Goal: Find specific page/section: Find specific page/section

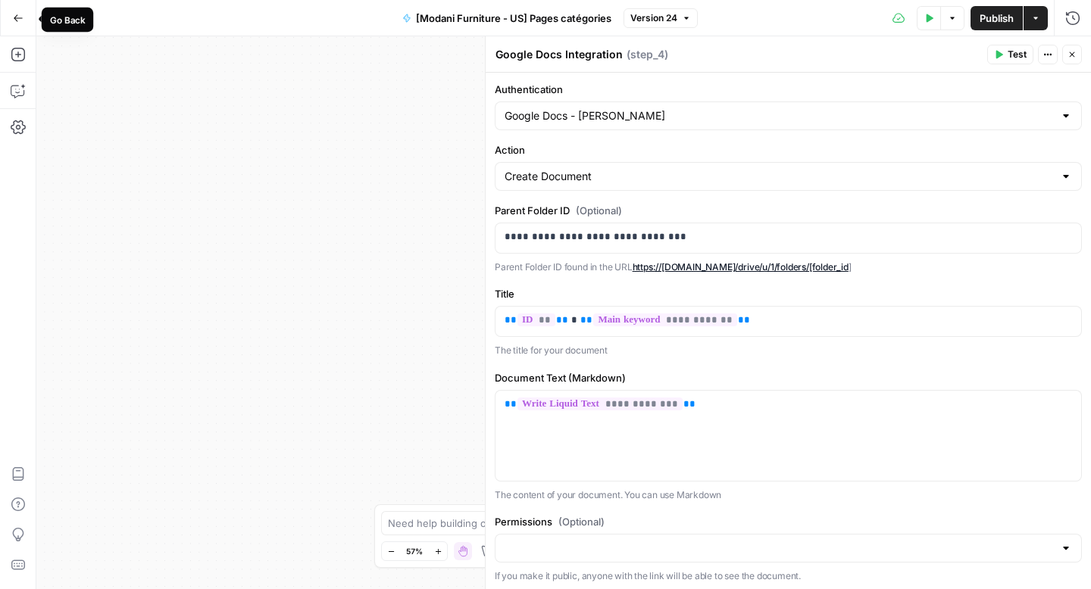
click at [7, 23] on button "Go Back" at bounding box center [18, 18] width 27 height 27
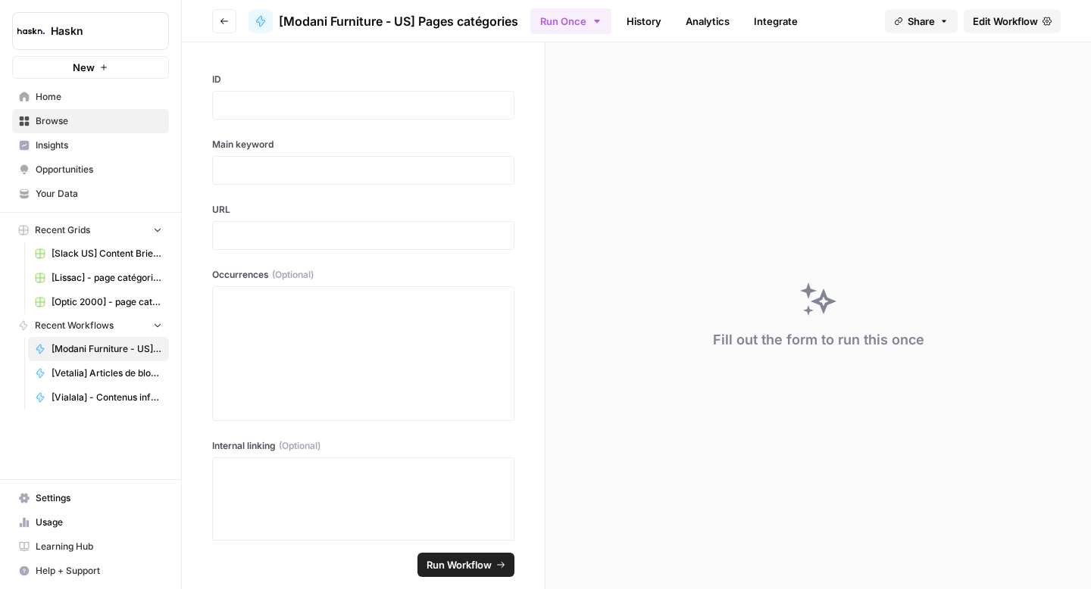
click at [227, 29] on button "Go back" at bounding box center [224, 21] width 24 height 24
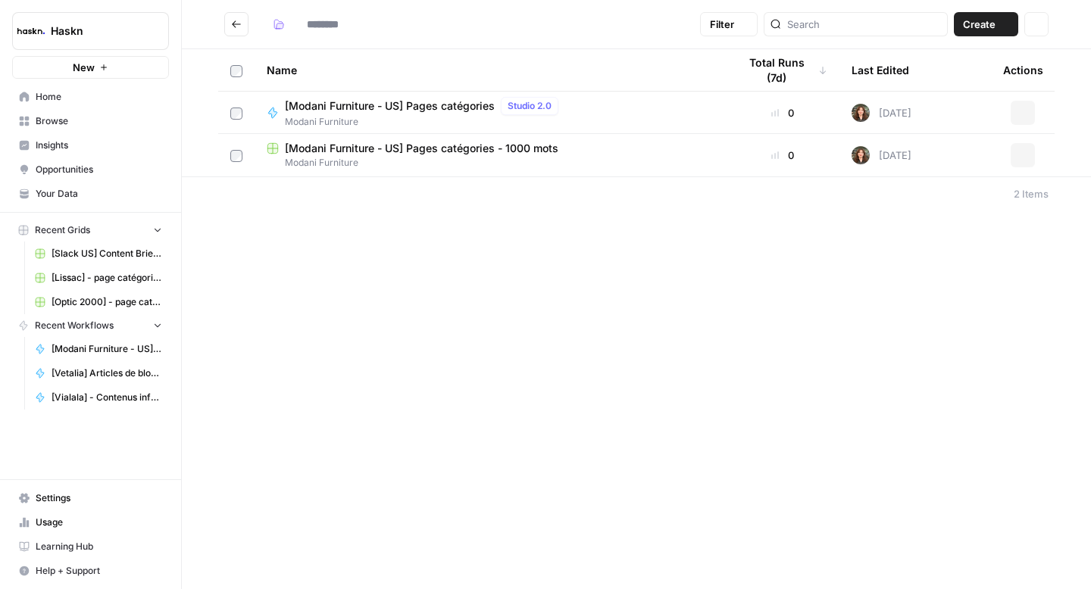
type input "**********"
click at [243, 29] on button "Go back" at bounding box center [236, 24] width 24 height 24
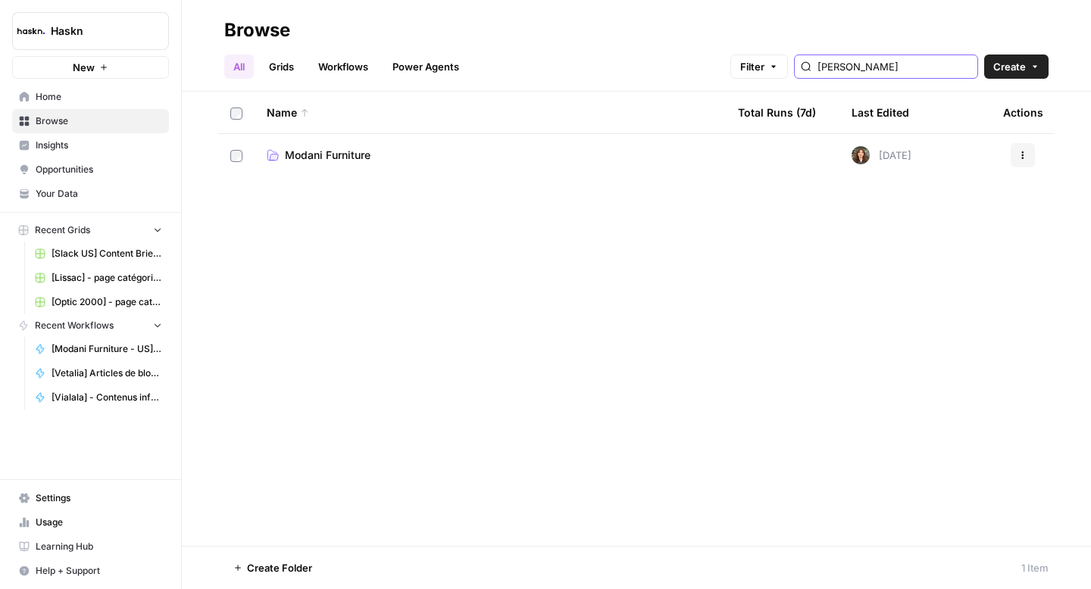
click at [880, 70] on input "[PERSON_NAME]" at bounding box center [894, 66] width 154 height 15
type input "max"
click at [302, 161] on span "[PERSON_NAME]" at bounding box center [328, 155] width 87 height 15
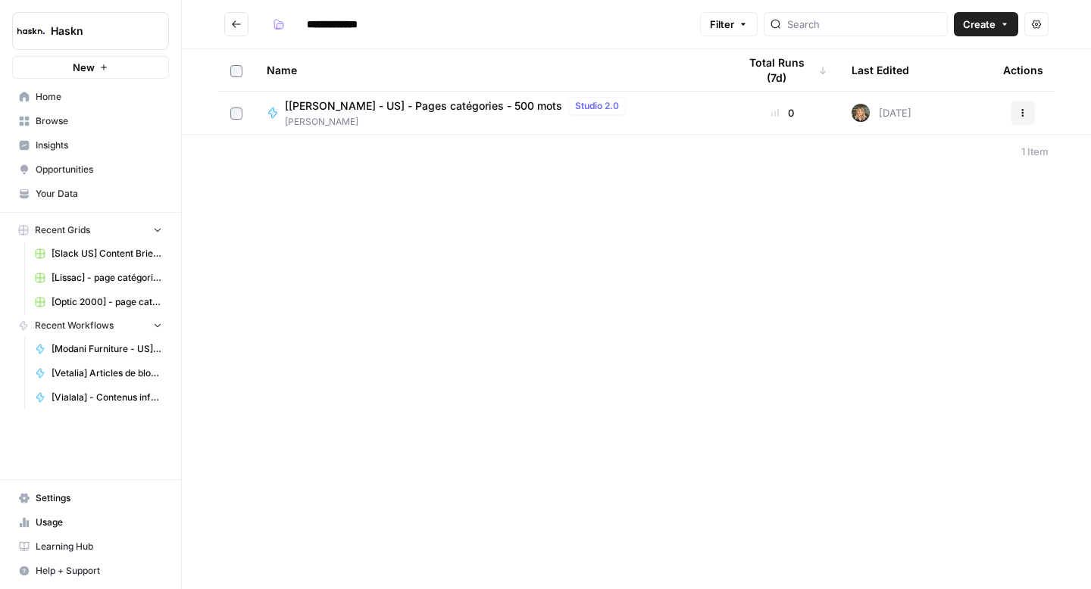
click at [229, 29] on button "Go back" at bounding box center [236, 24] width 24 height 24
